Goal: Task Accomplishment & Management: Manage account settings

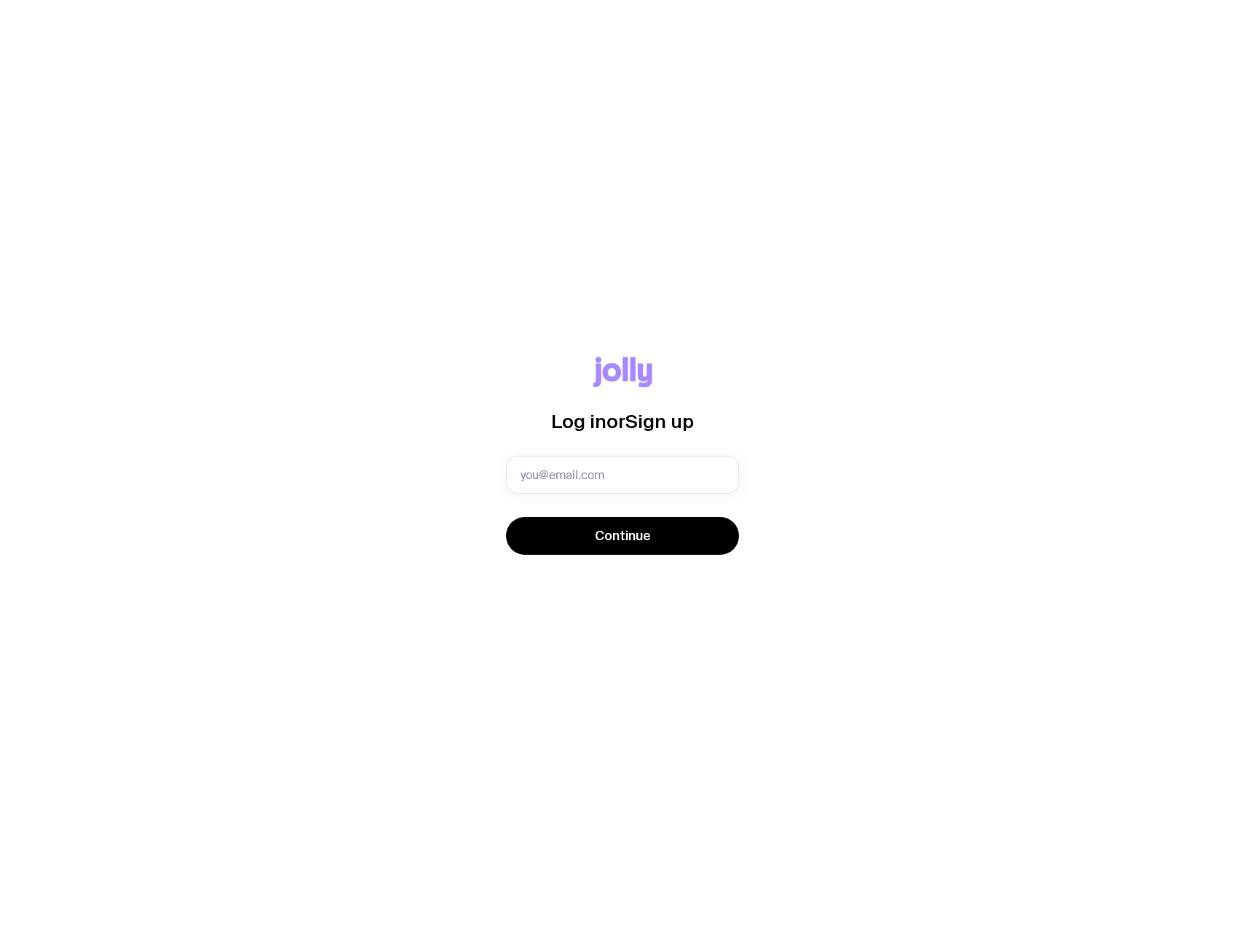
type input "[PERSON_NAME][EMAIL_ADDRESS][PERSON_NAME][DOMAIN_NAME]"
click at [598, 535] on span "Continue" at bounding box center [623, 535] width 56 height 17
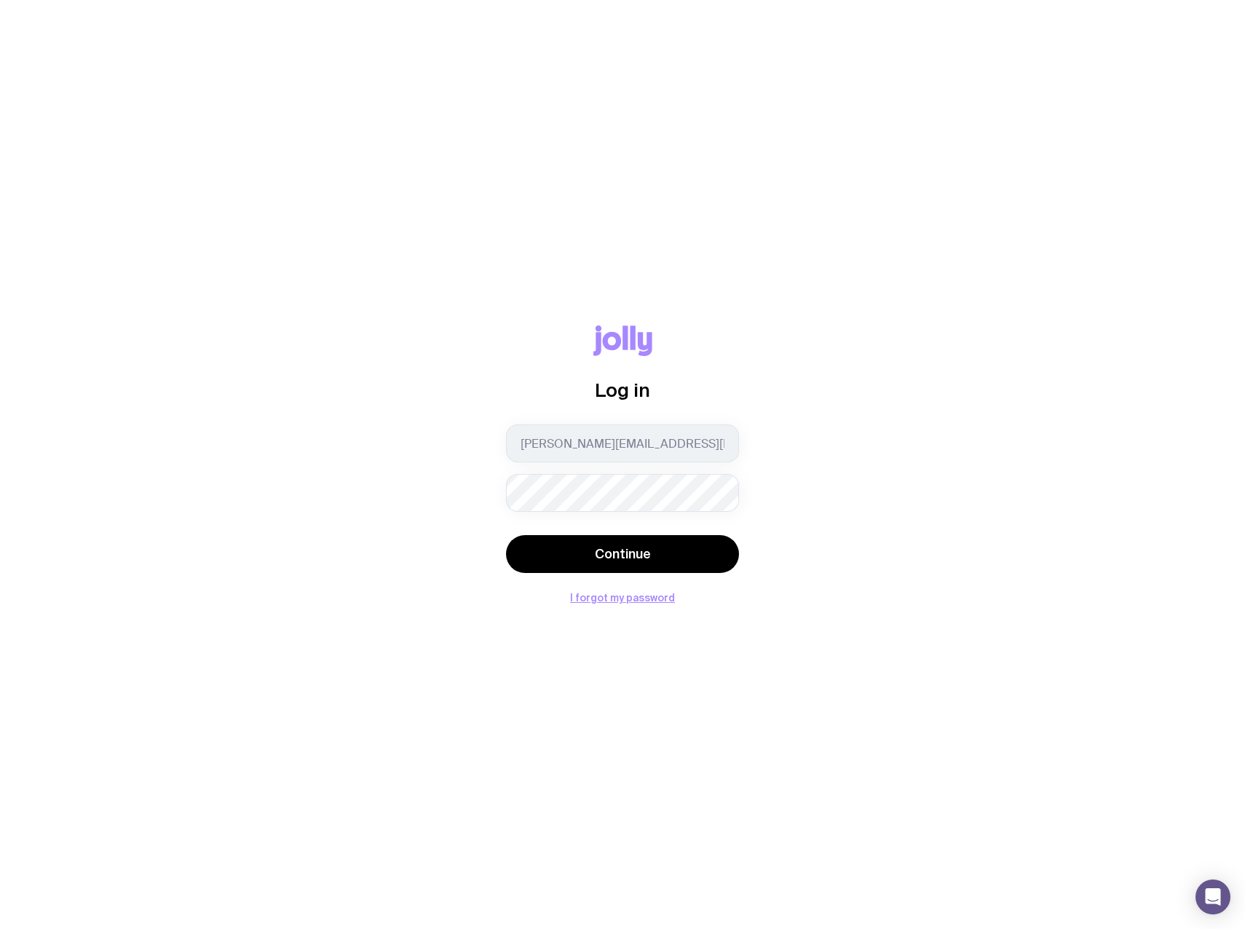
click at [506, 535] on button "Continue" at bounding box center [622, 554] width 233 height 38
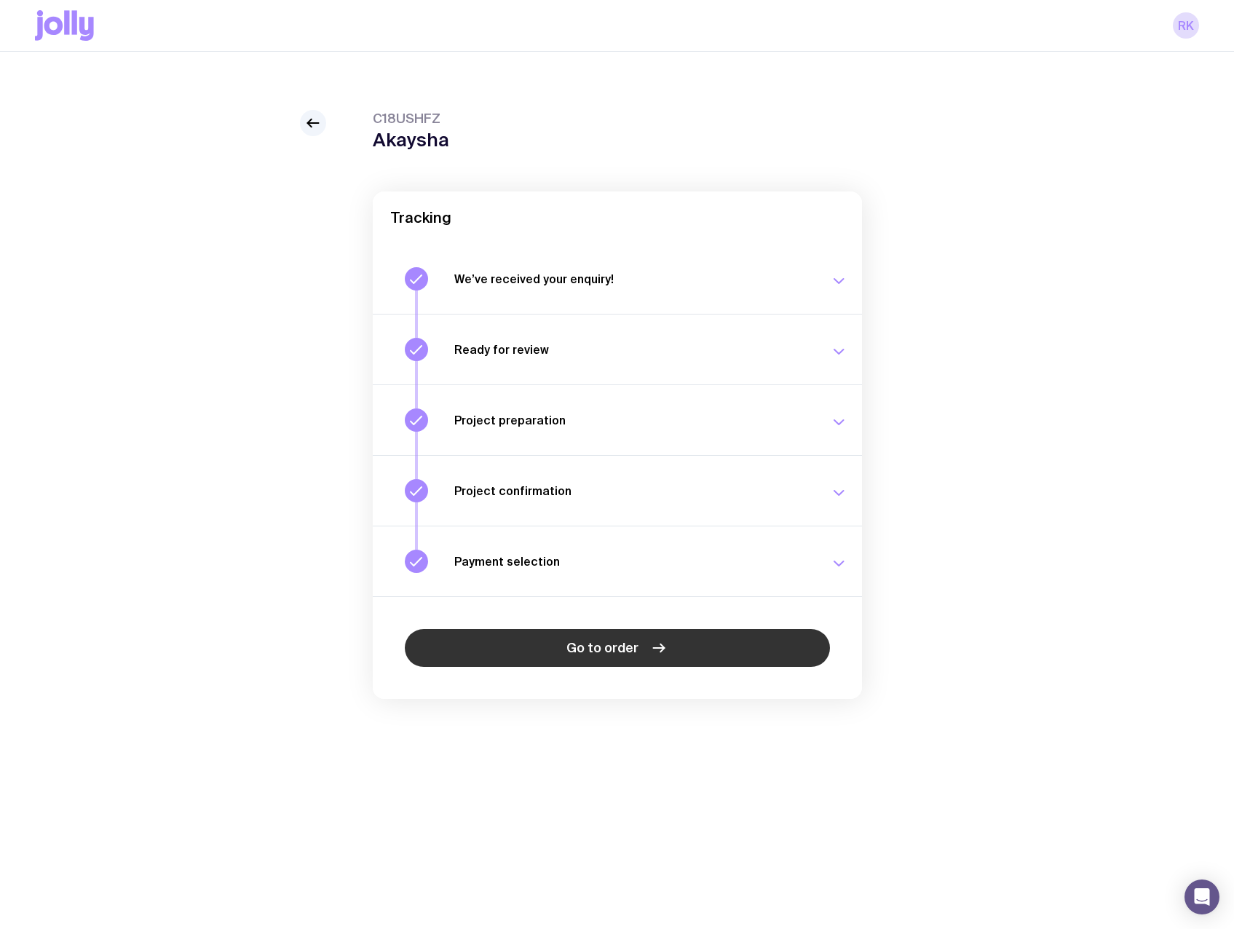
click at [671, 647] on link "Go to order" at bounding box center [617, 648] width 425 height 38
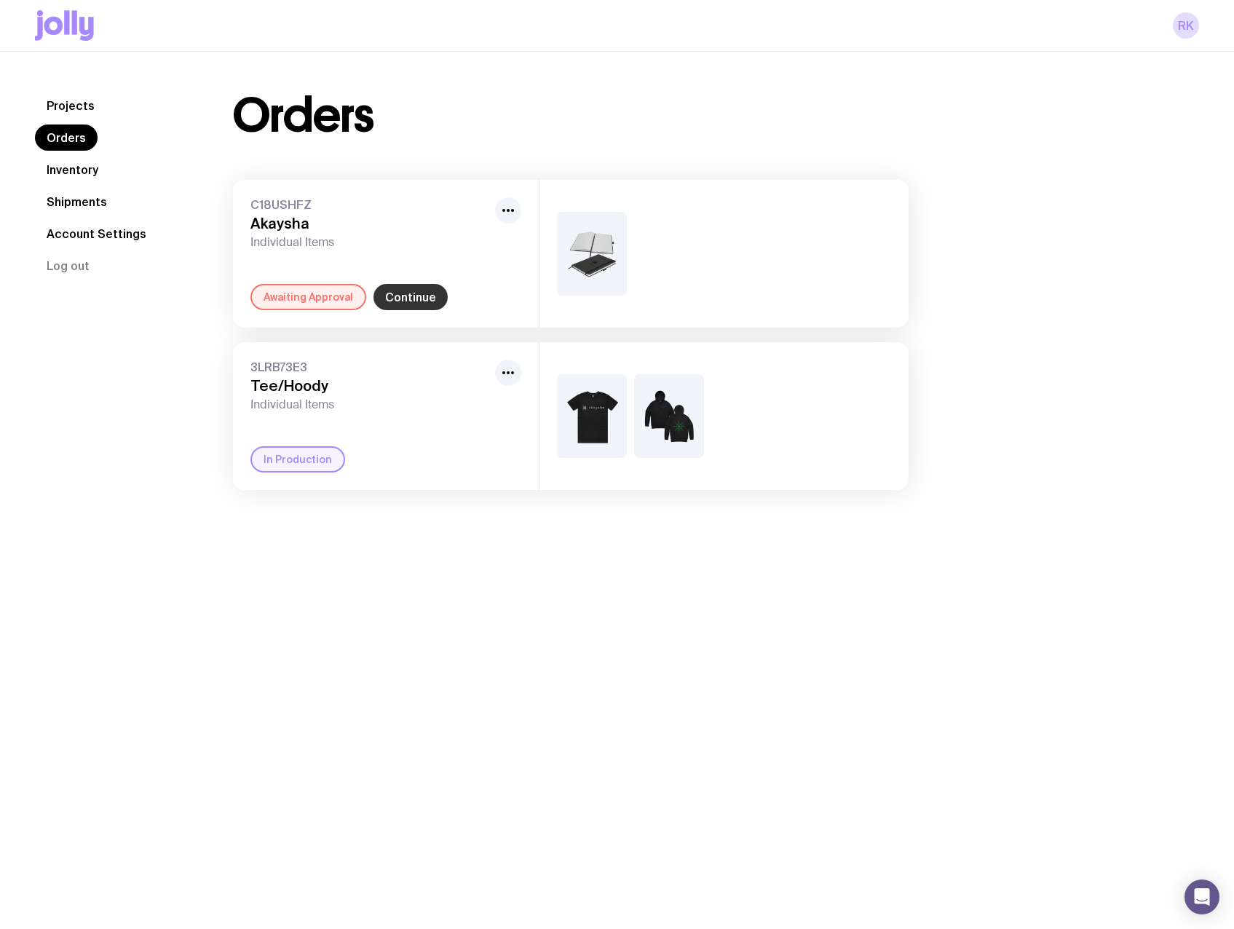
click at [412, 298] on link "Continue" at bounding box center [411, 297] width 74 height 26
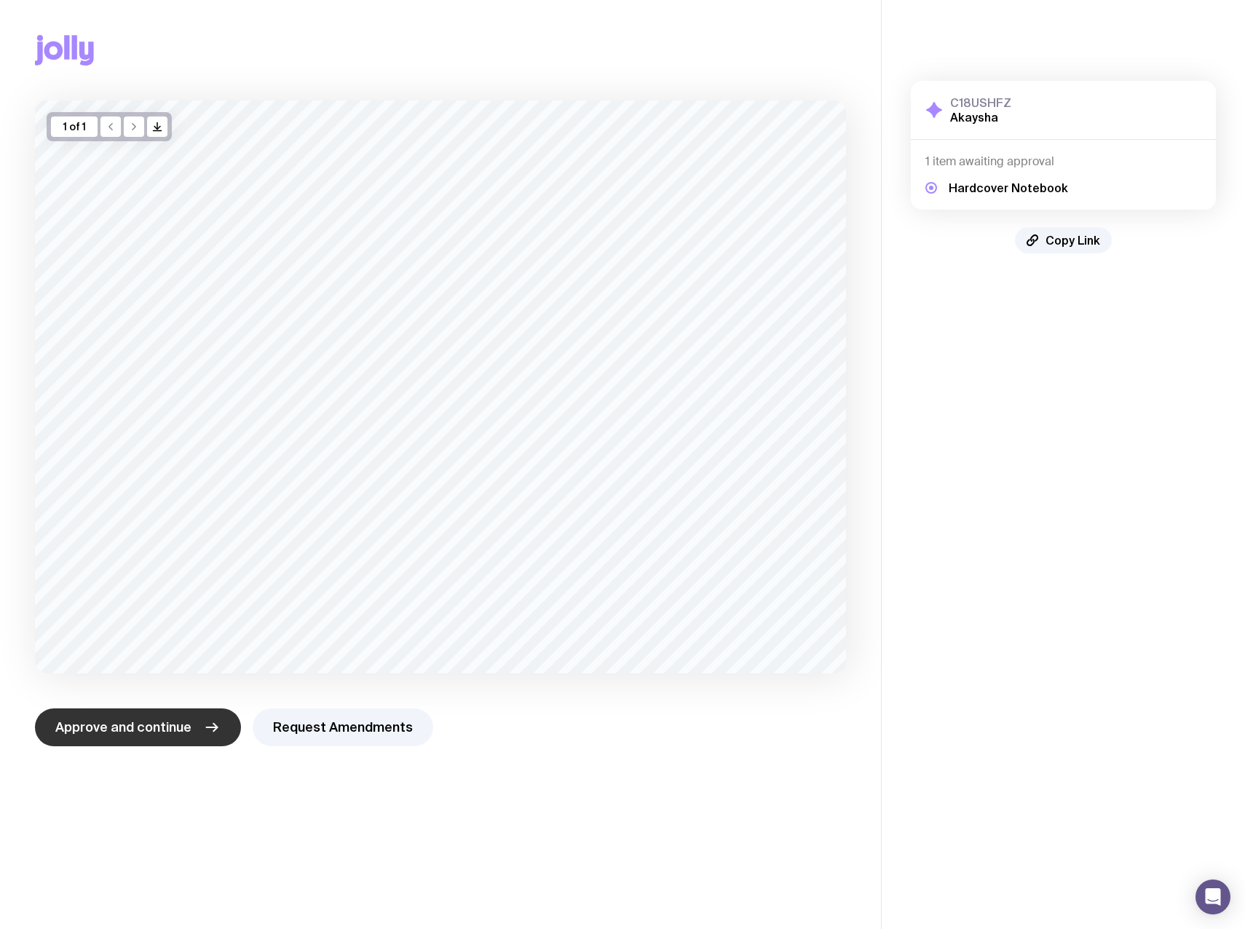
click at [141, 729] on span "Approve and continue" at bounding box center [123, 727] width 136 height 17
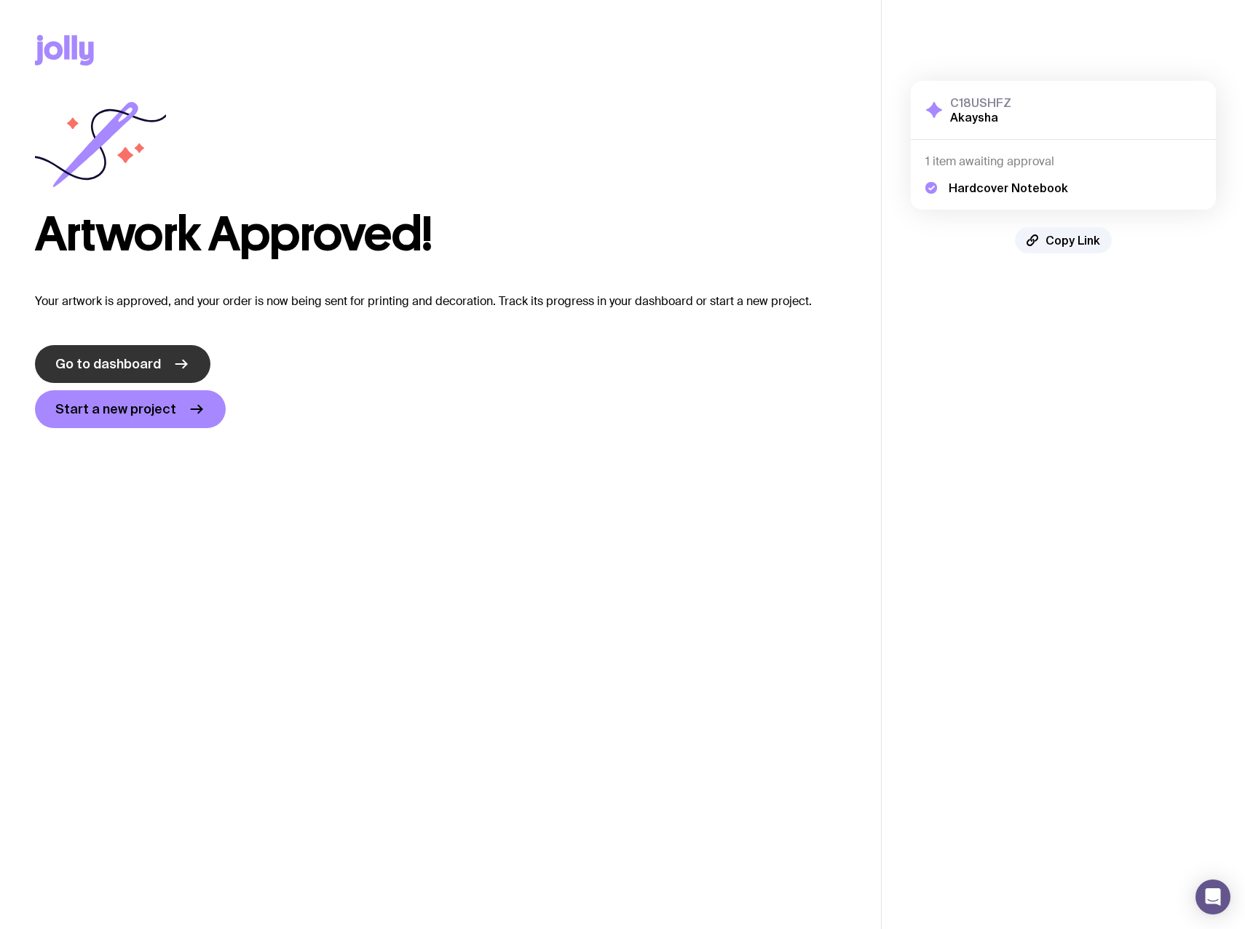
click at [135, 363] on span "Go to dashboard" at bounding box center [108, 363] width 106 height 17
